Goal: Transaction & Acquisition: Purchase product/service

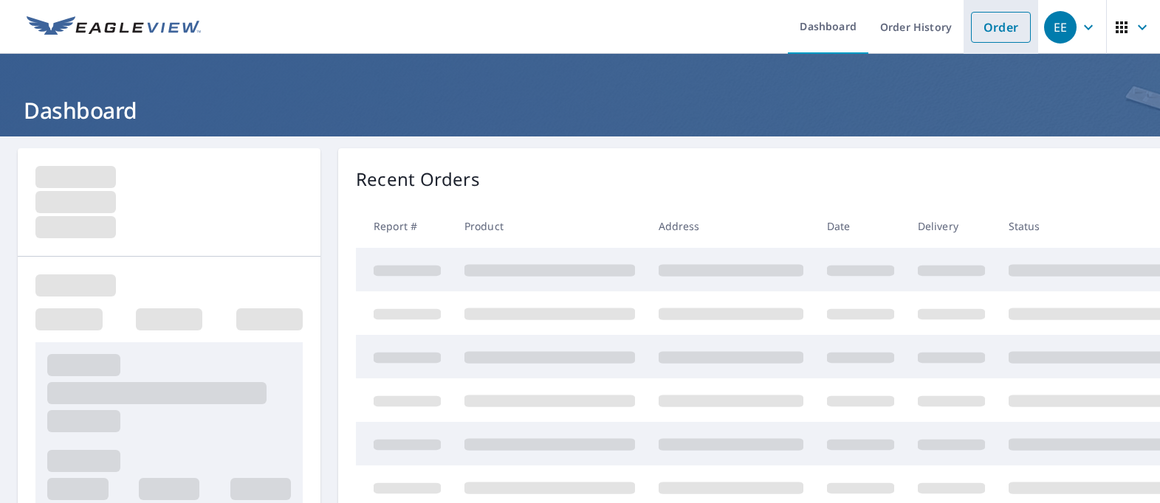
click at [978, 27] on link "Order" at bounding box center [1001, 27] width 60 height 31
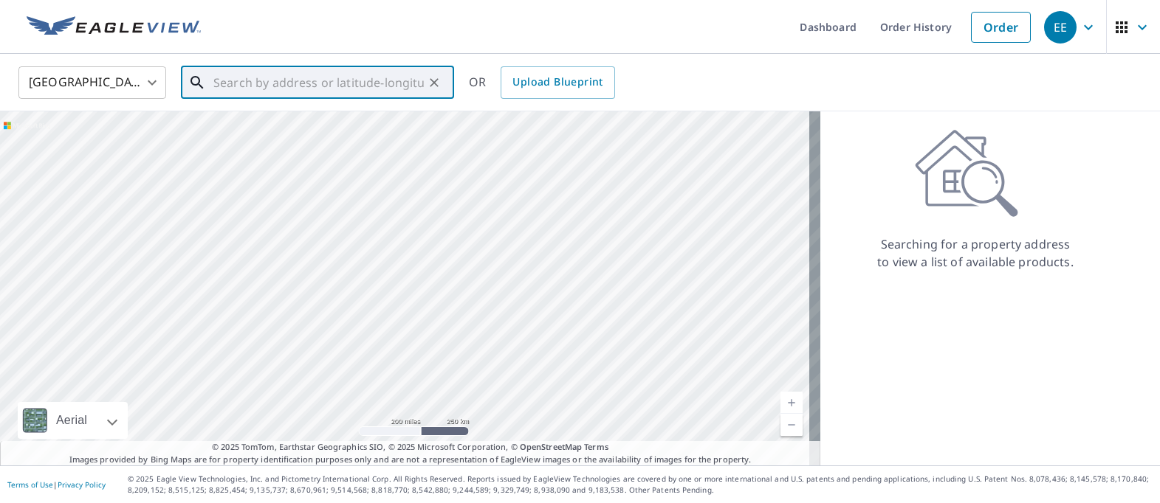
paste input "[STREET_ADDRESS][PERSON_NAME]"
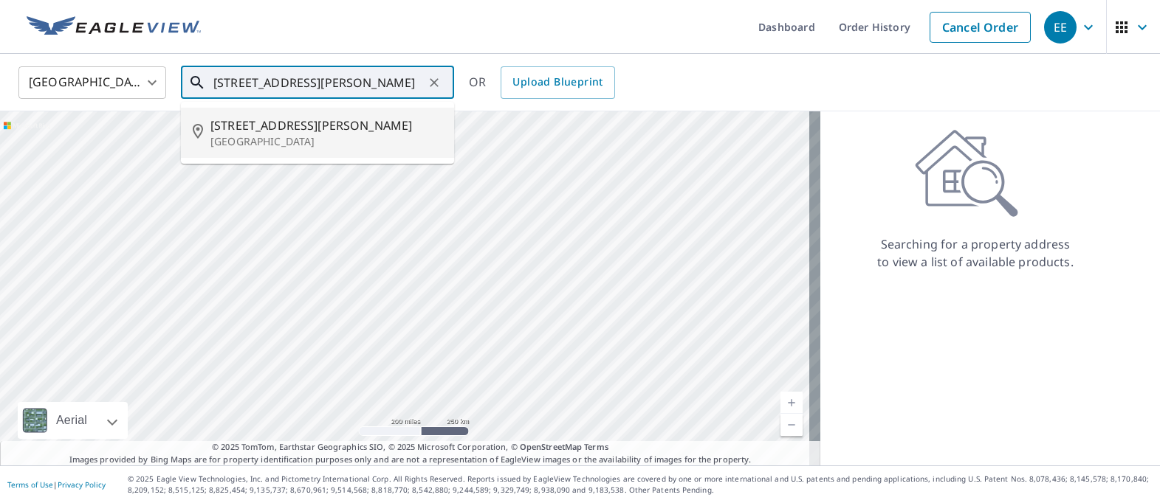
click at [277, 119] on span "[STREET_ADDRESS][PERSON_NAME]" at bounding box center [326, 126] width 232 height 18
type input "[STREET_ADDRESS][PERSON_NAME]"
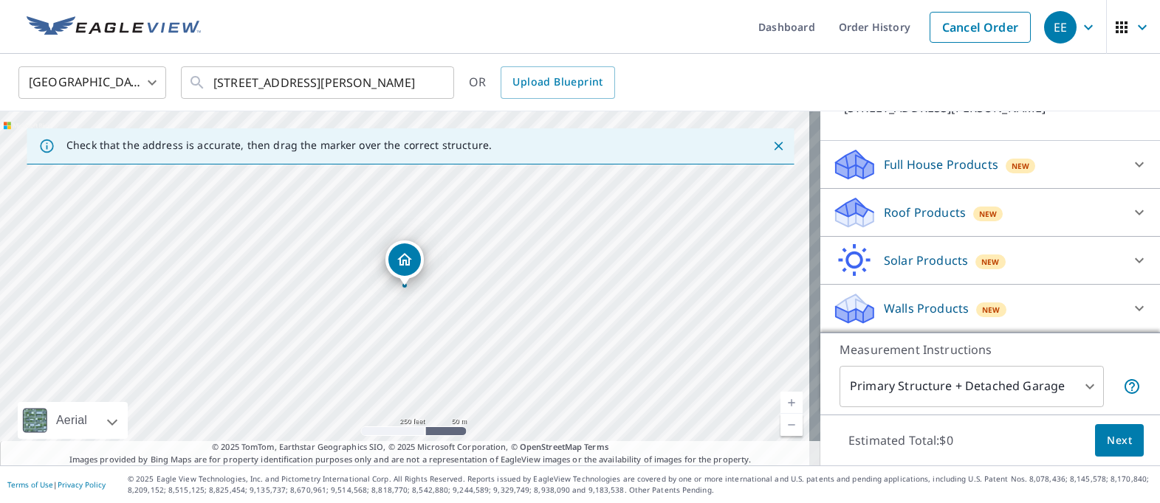
scroll to position [141, 0]
click at [898, 212] on p "Roof Products" at bounding box center [924, 213] width 82 height 18
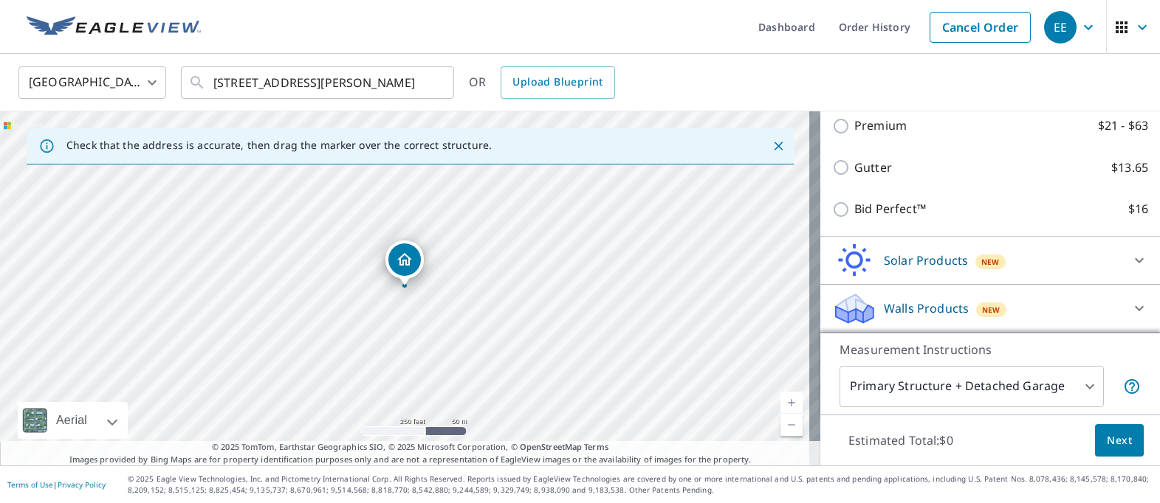
scroll to position [266, 0]
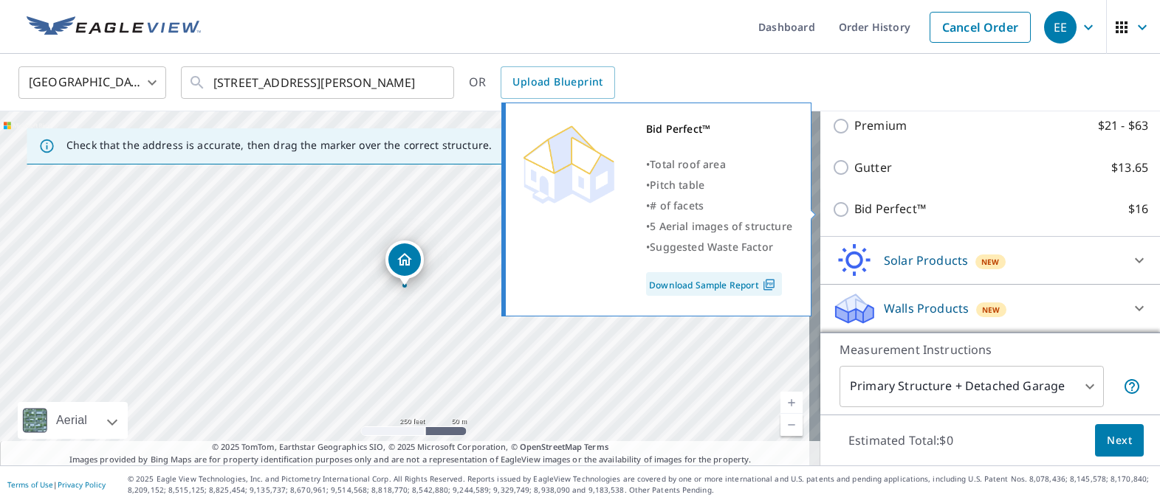
click at [832, 211] on input "Bid Perfect™ $16" at bounding box center [843, 210] width 22 height 18
checkbox input "true"
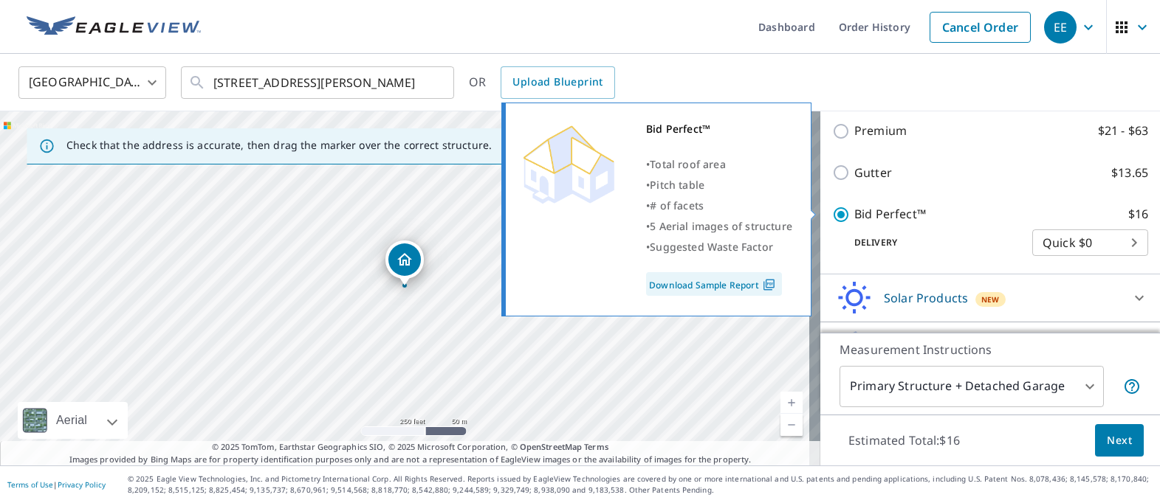
scroll to position [289, 0]
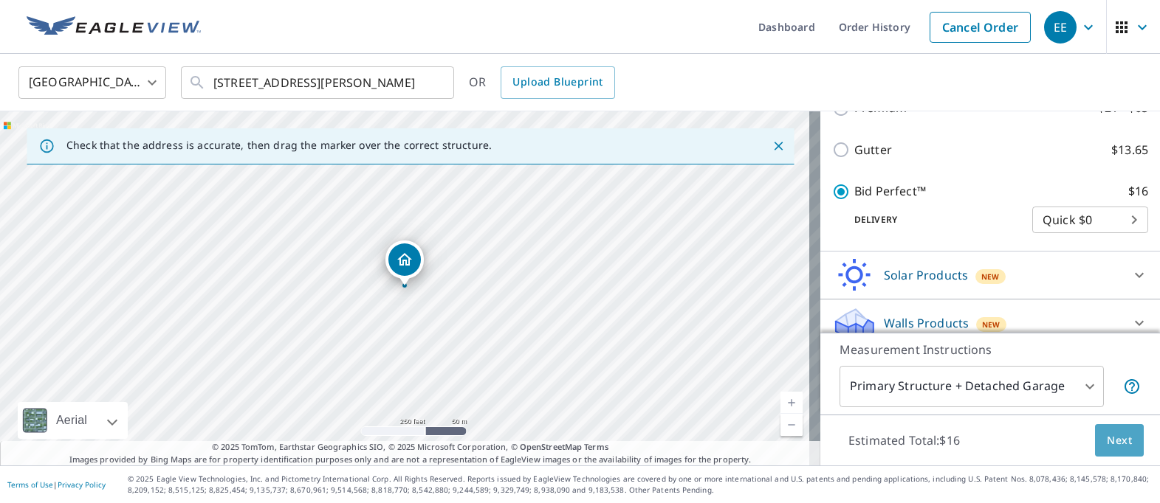
click at [1106, 438] on span "Next" at bounding box center [1118, 441] width 25 height 18
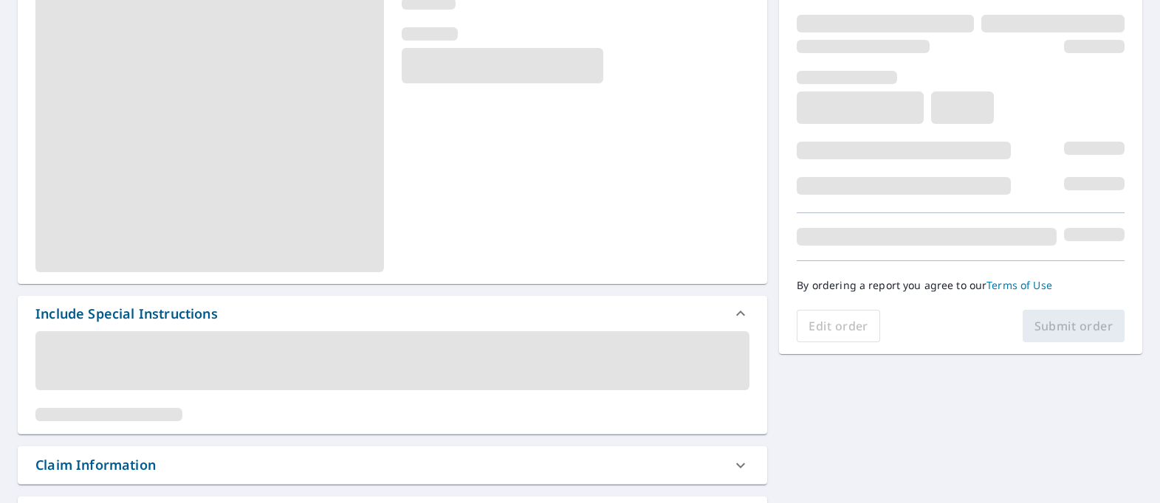
scroll to position [221, 0]
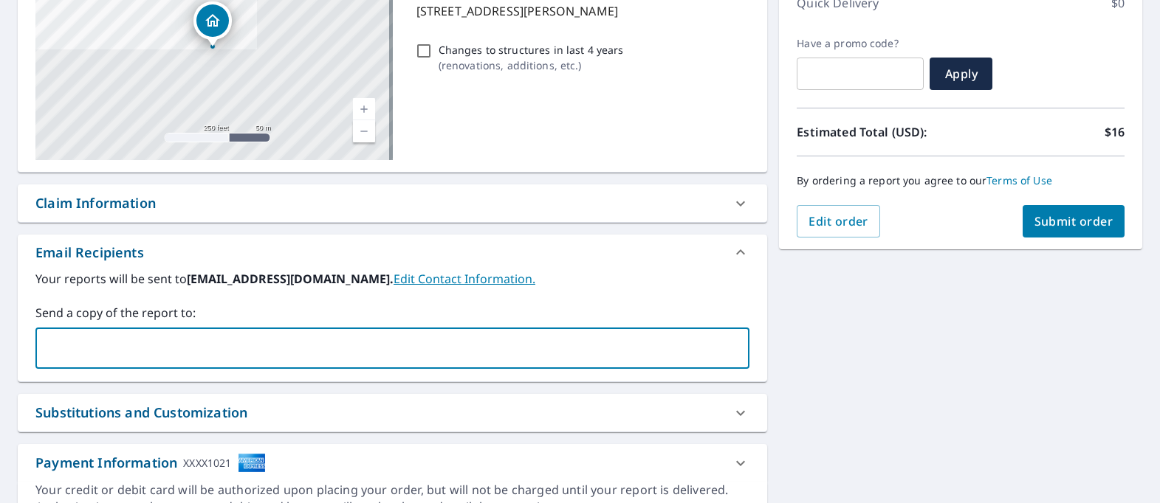
click at [283, 356] on input "text" at bounding box center [381, 348] width 678 height 28
type input "[EMAIL_ADDRESS][DOMAIN_NAME]"
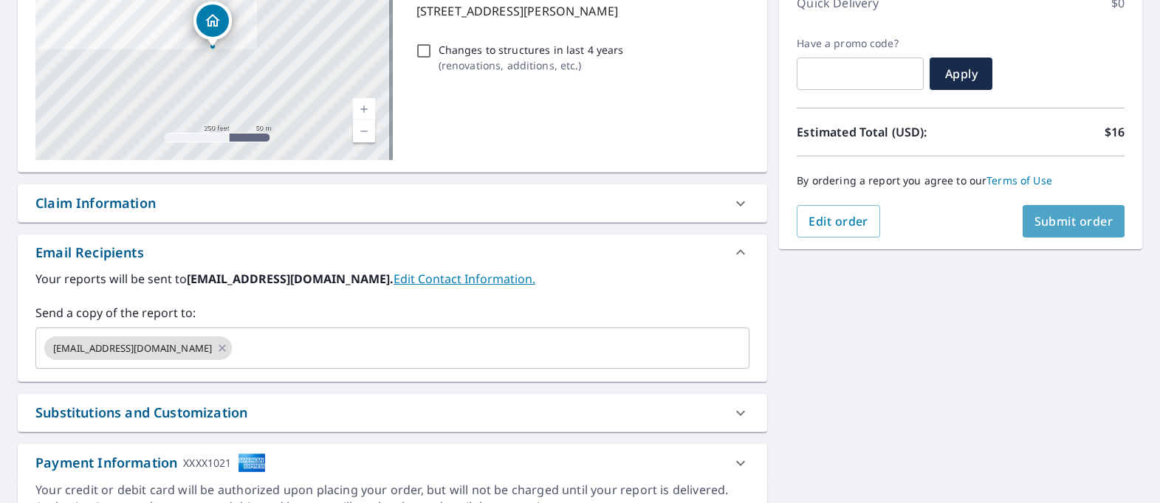
click at [1044, 219] on span "Submit order" at bounding box center [1073, 221] width 79 height 16
checkbox input "true"
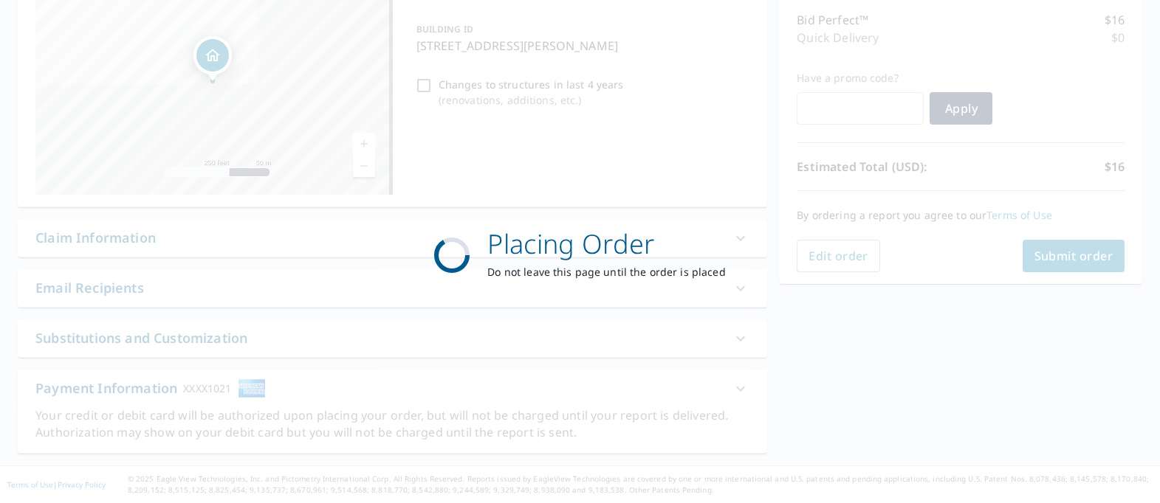
scroll to position [187, 0]
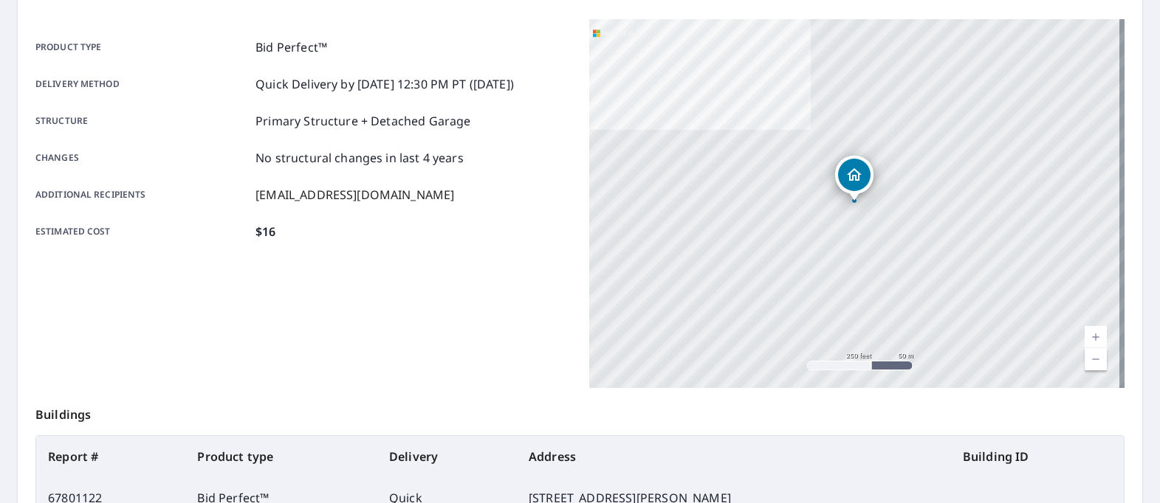
click at [817, 486] on td "[STREET_ADDRESS][PERSON_NAME]" at bounding box center [734, 498] width 434 height 41
